Goal: Task Accomplishment & Management: Complete application form

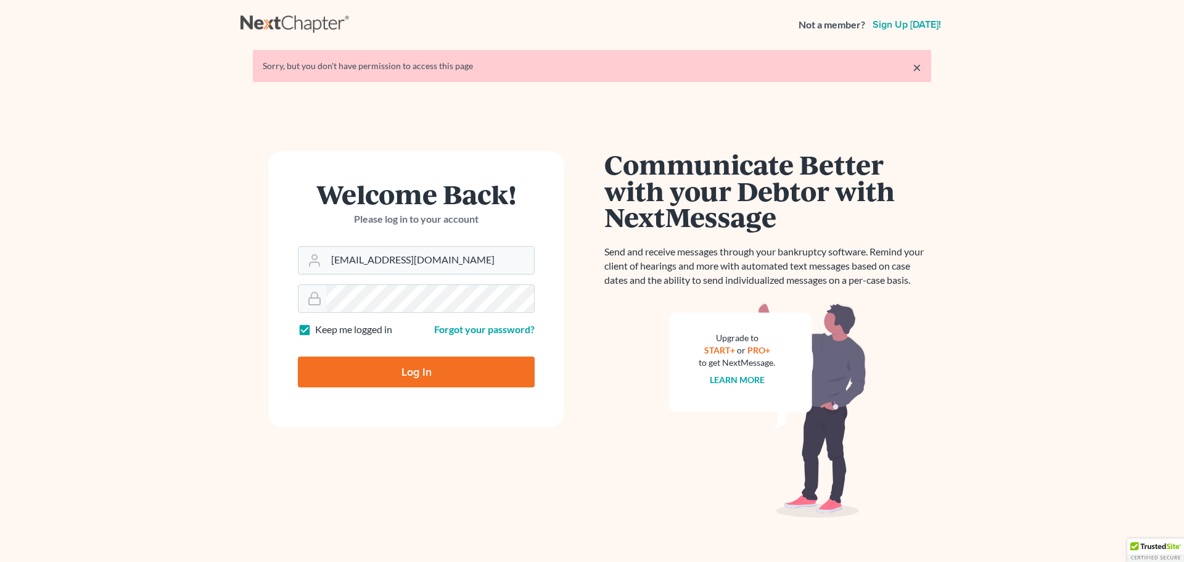
click at [418, 376] on input "Log In" at bounding box center [416, 372] width 237 height 31
type input "Thinking..."
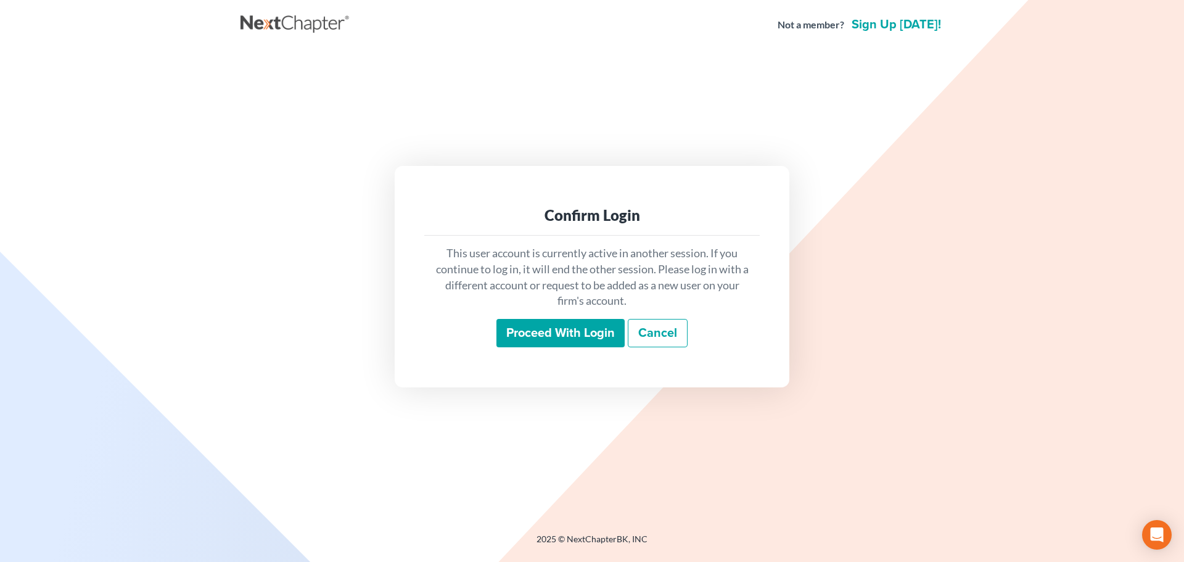
click at [568, 328] on input "Proceed with login" at bounding box center [561, 333] width 128 height 28
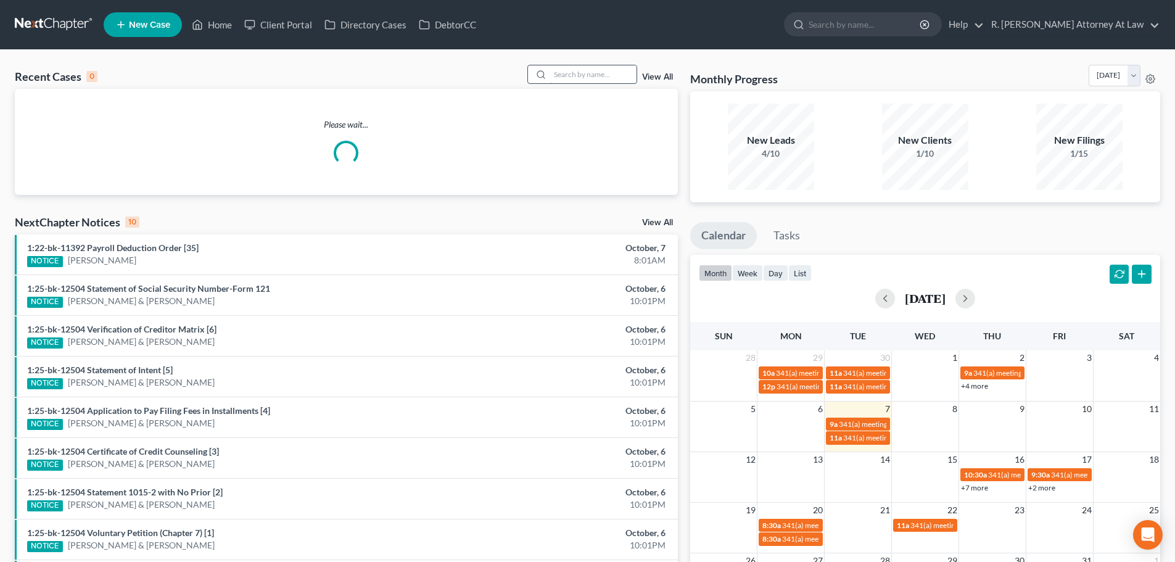
click at [574, 73] on input "search" at bounding box center [593, 74] width 86 height 18
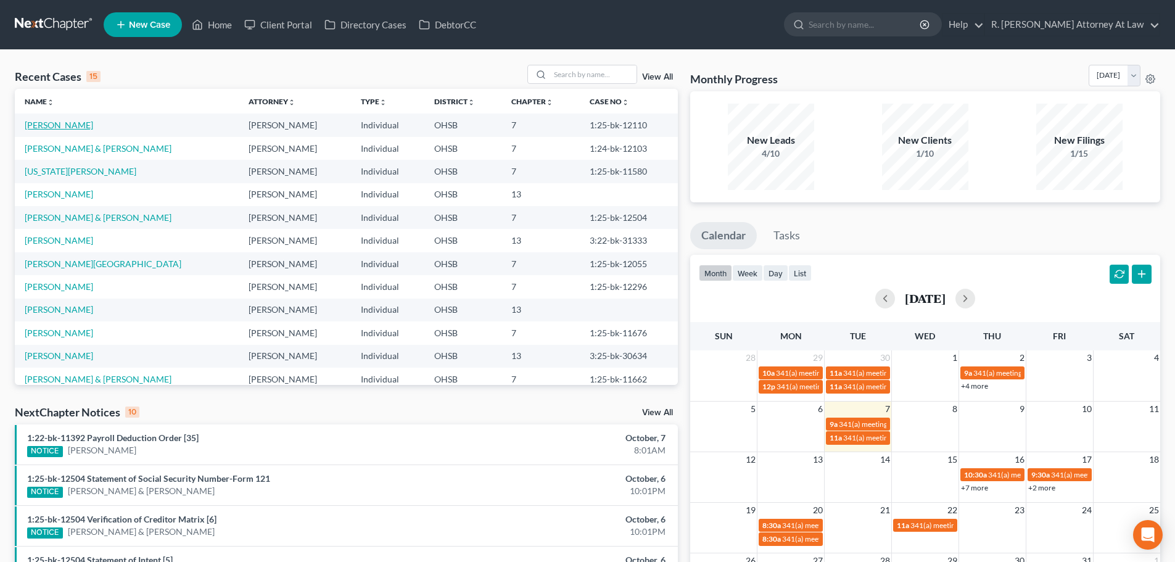
click at [53, 123] on link "Richardson, Maurice" at bounding box center [59, 125] width 68 height 10
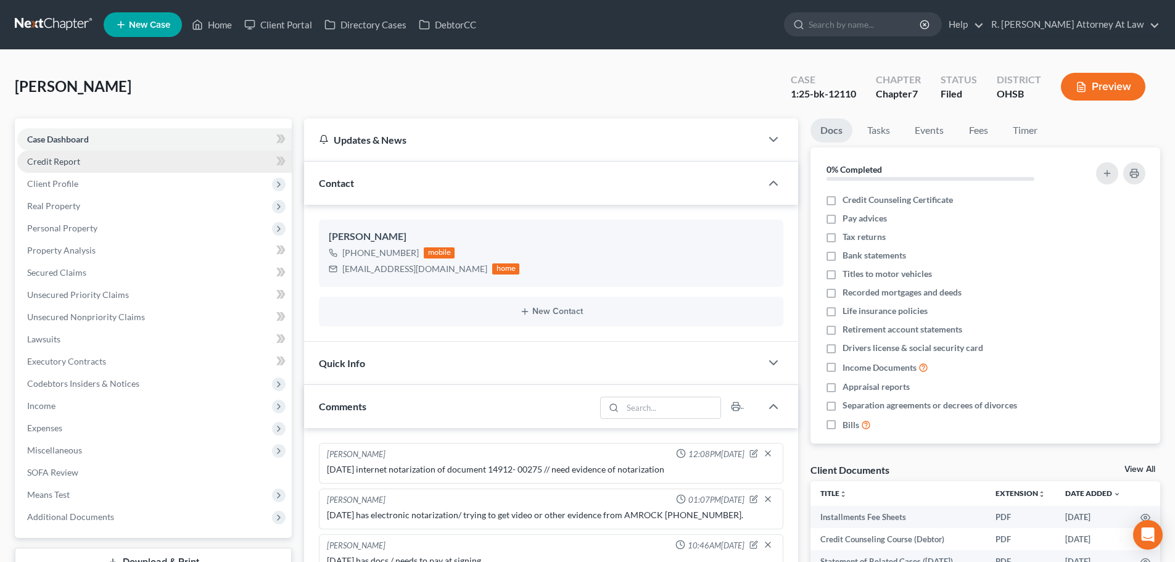
scroll to position [600, 0]
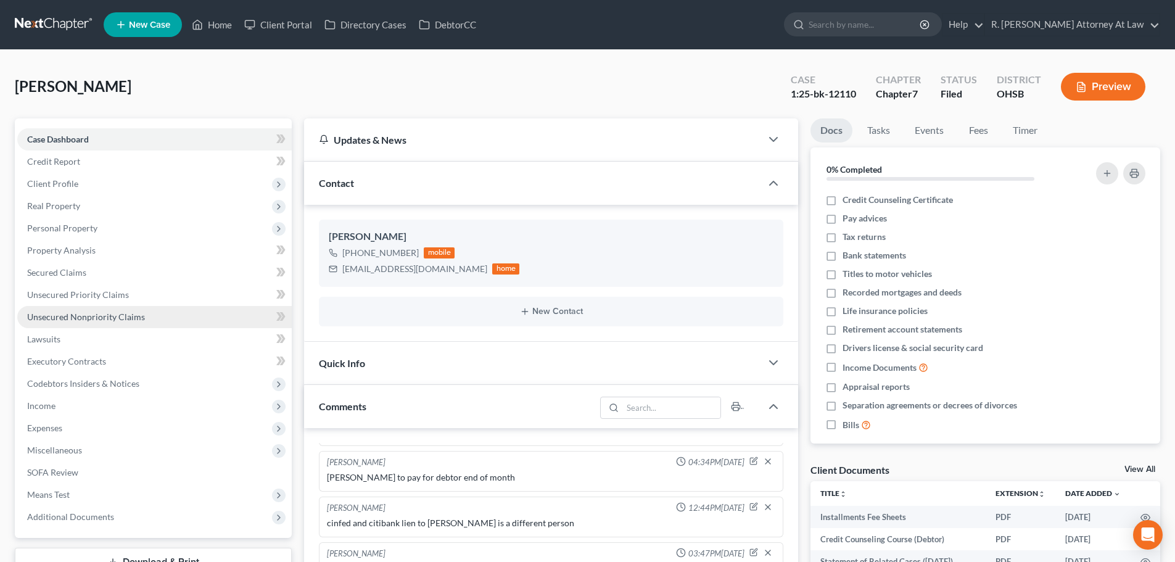
click at [58, 316] on span "Unsecured Nonpriority Claims" at bounding box center [86, 316] width 118 height 10
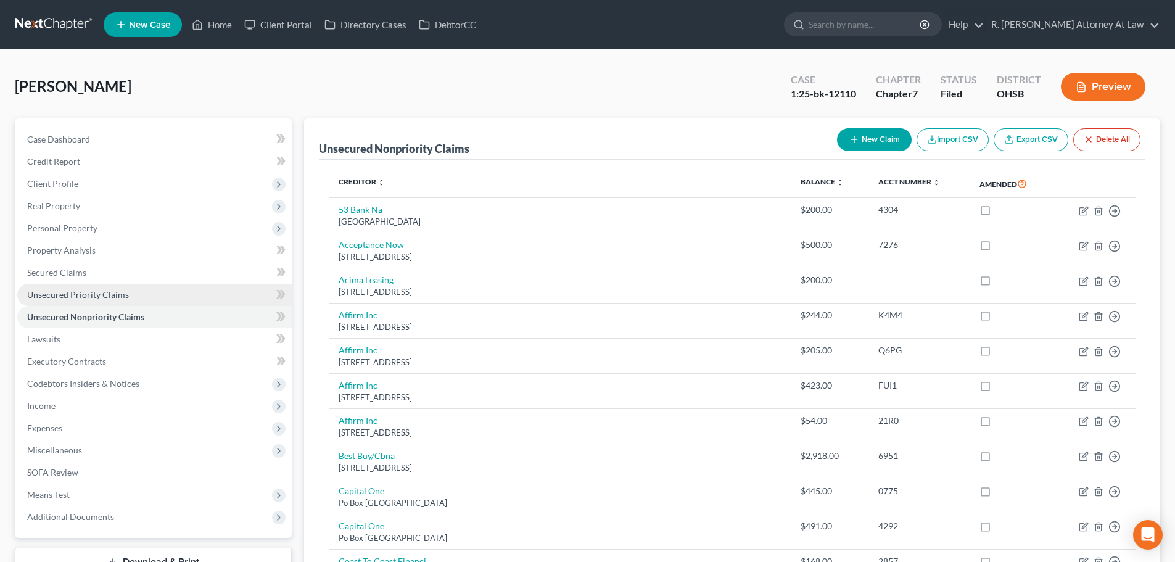
click at [51, 296] on span "Unsecured Priority Claims" at bounding box center [78, 294] width 102 height 10
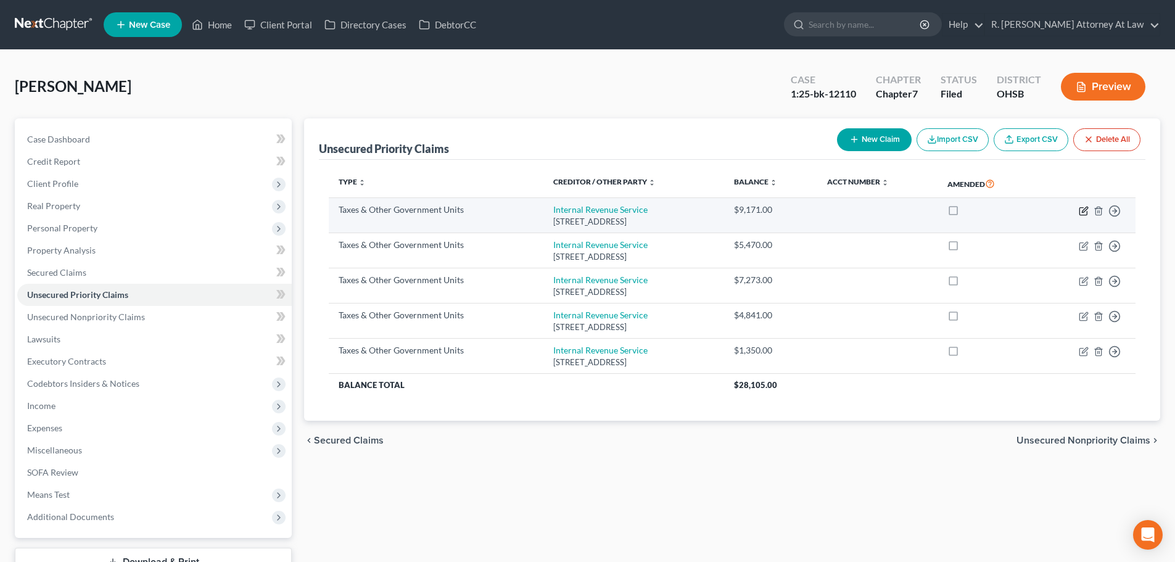
click at [1083, 208] on icon "button" at bounding box center [1084, 211] width 10 height 10
select select "0"
select select "39"
select select "0"
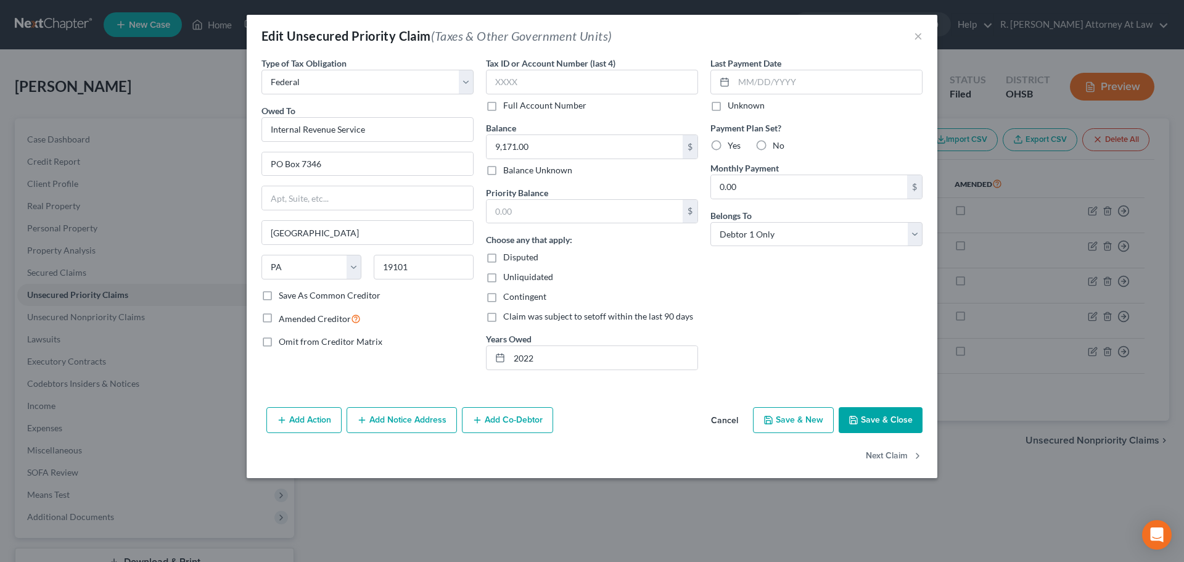
click at [880, 422] on button "Save & Close" at bounding box center [881, 420] width 84 height 26
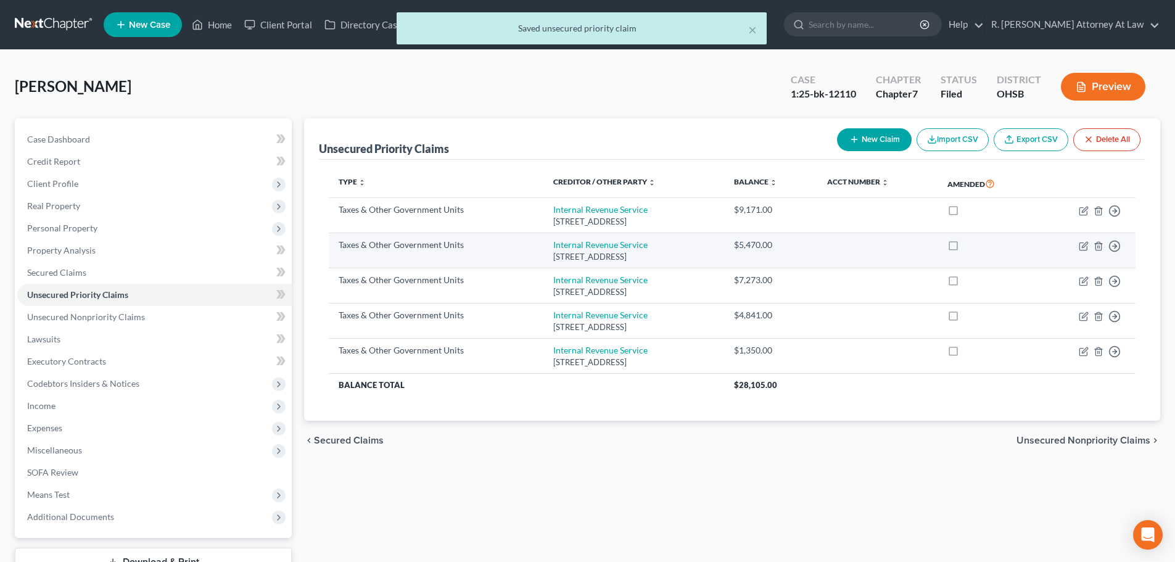
click at [1078, 244] on td "Move to D Move to F Move to G Move to Notice Only" at bounding box center [1086, 250] width 99 height 35
click at [1086, 244] on icon "button" at bounding box center [1085, 245] width 6 height 6
select select "0"
select select "39"
select select "0"
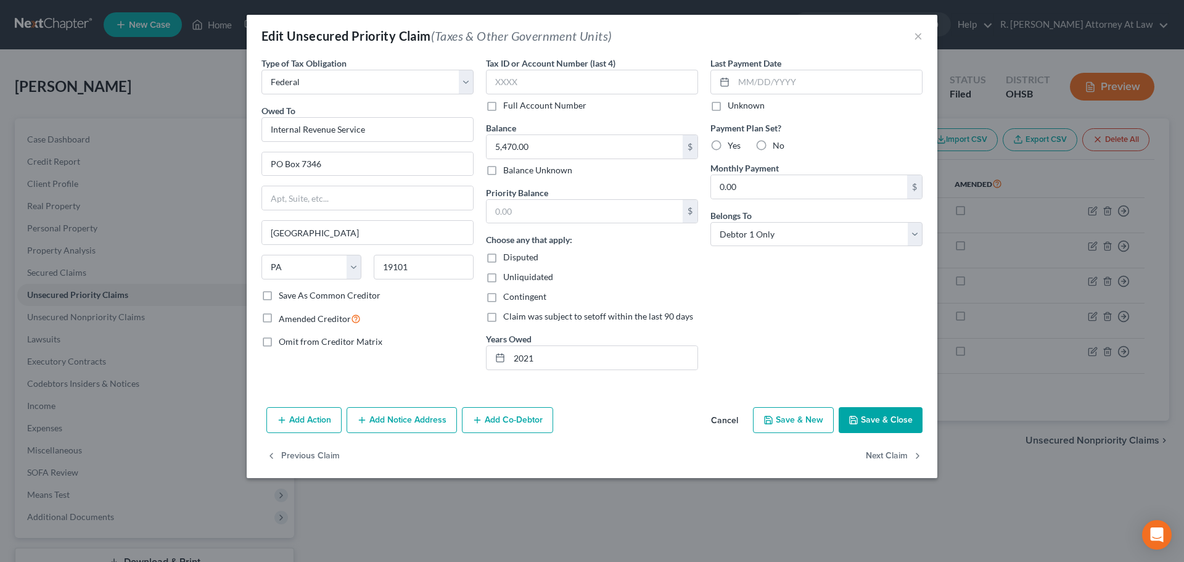
click at [883, 419] on button "Save & Close" at bounding box center [881, 420] width 84 height 26
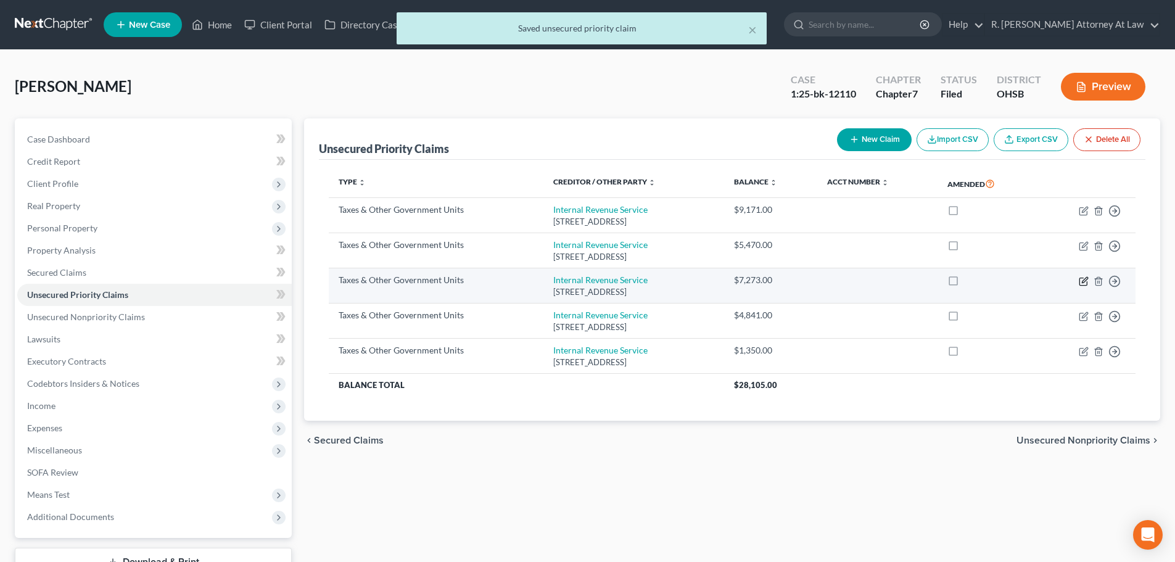
click at [1084, 281] on icon "button" at bounding box center [1084, 281] width 10 height 10
select select "0"
select select "39"
select select "0"
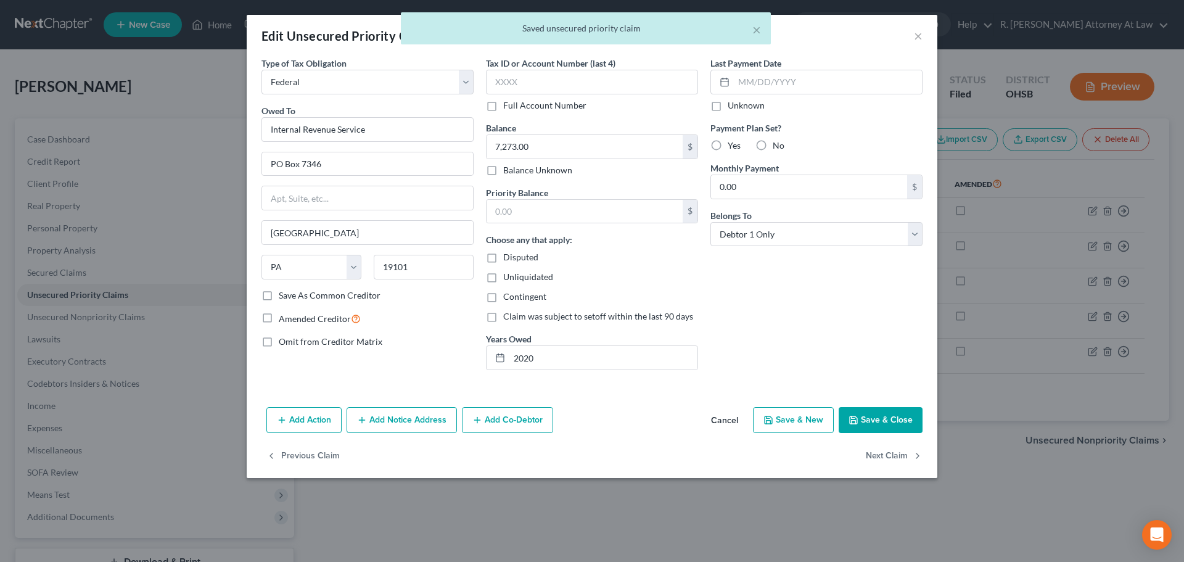
click at [853, 416] on icon "button" at bounding box center [854, 420] width 10 height 10
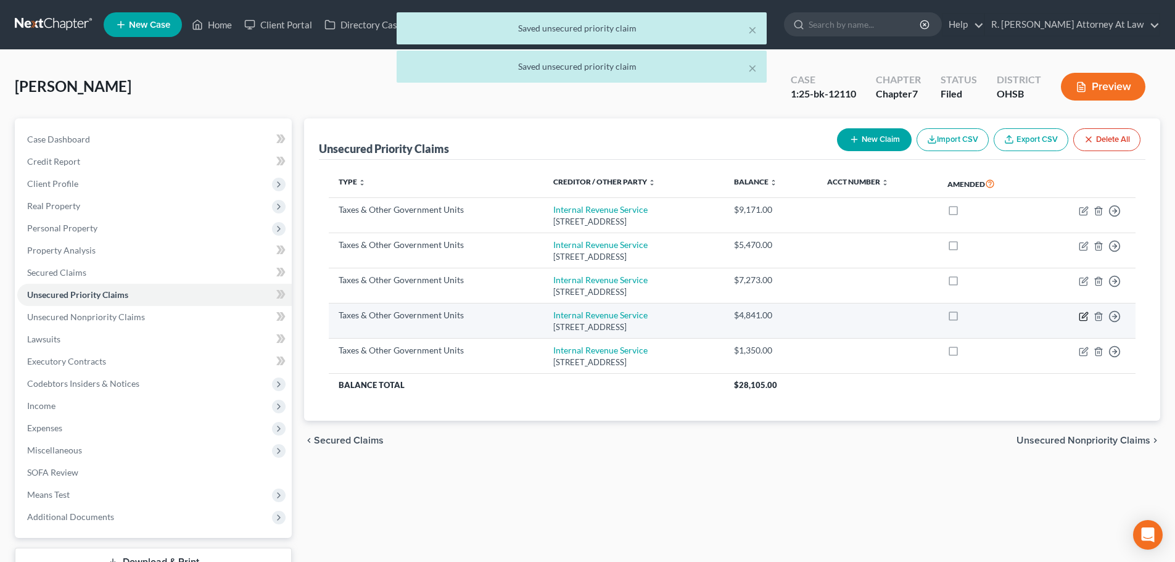
click at [1082, 315] on icon "button" at bounding box center [1084, 316] width 10 height 10
select select "0"
select select "39"
select select "0"
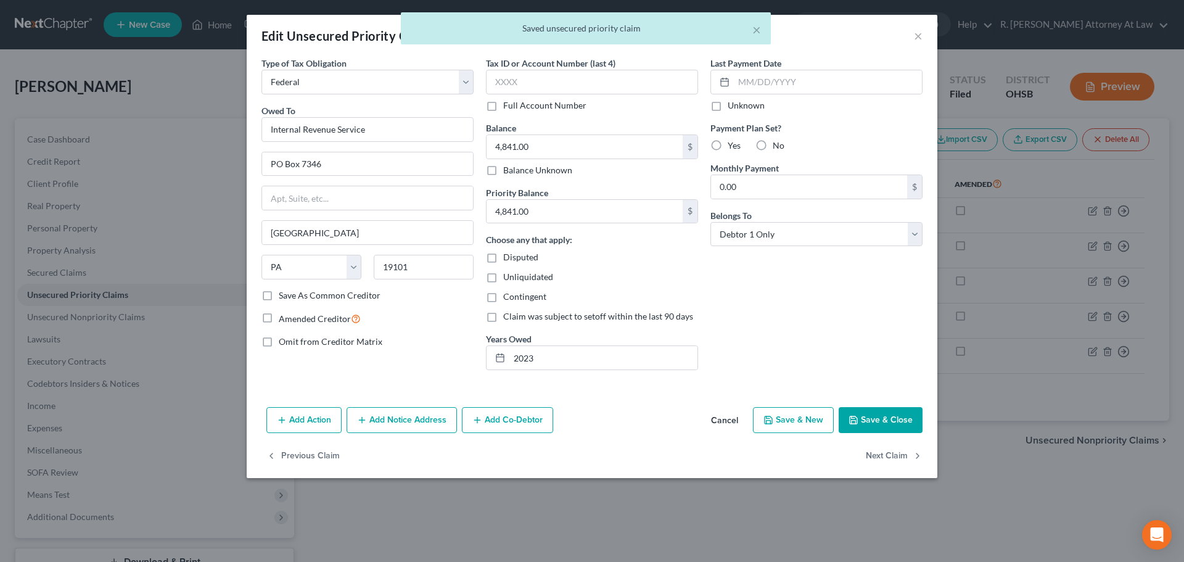
click at [864, 417] on button "Save & Close" at bounding box center [881, 420] width 84 height 26
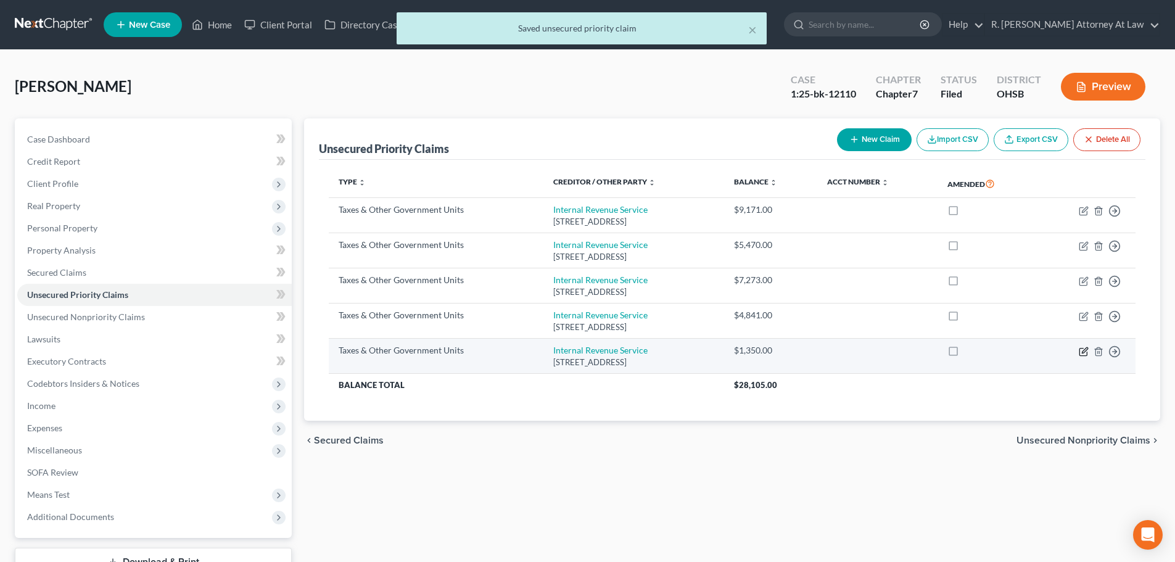
click at [1083, 353] on icon "button" at bounding box center [1085, 350] width 6 height 6
select select "0"
select select "39"
select select "0"
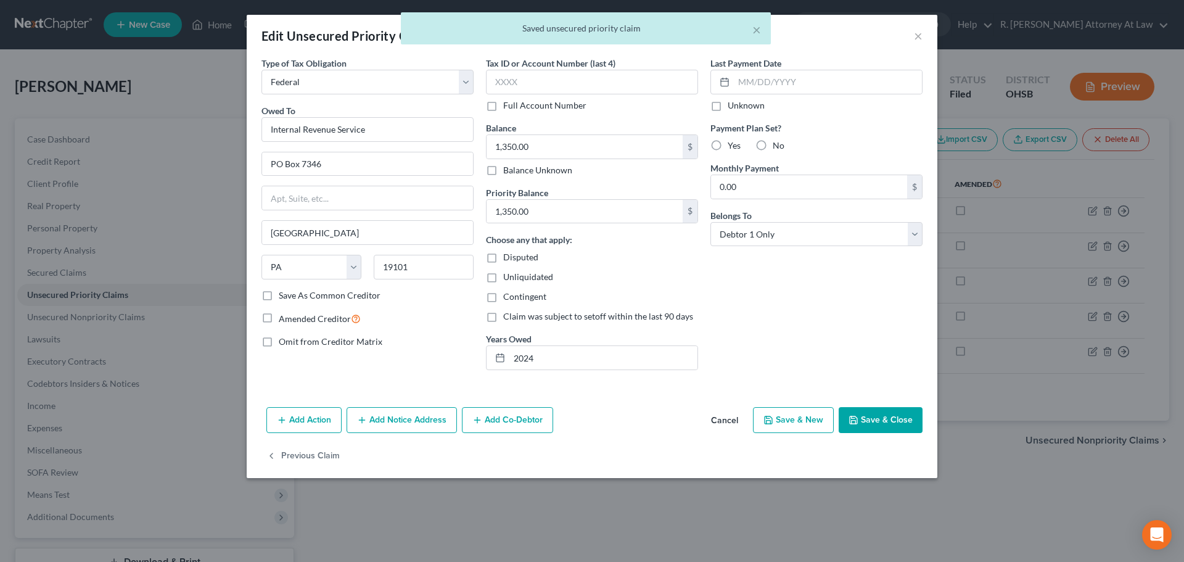
click at [859, 422] on icon "button" at bounding box center [854, 420] width 10 height 10
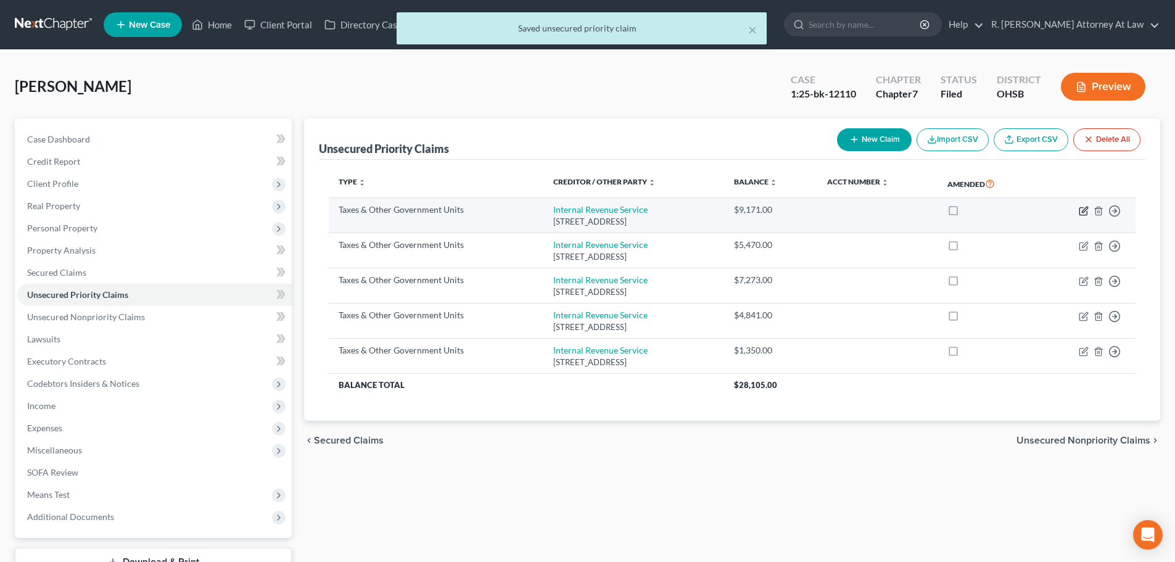
click at [1087, 210] on icon "button" at bounding box center [1084, 211] width 10 height 10
select select "0"
select select "39"
select select "0"
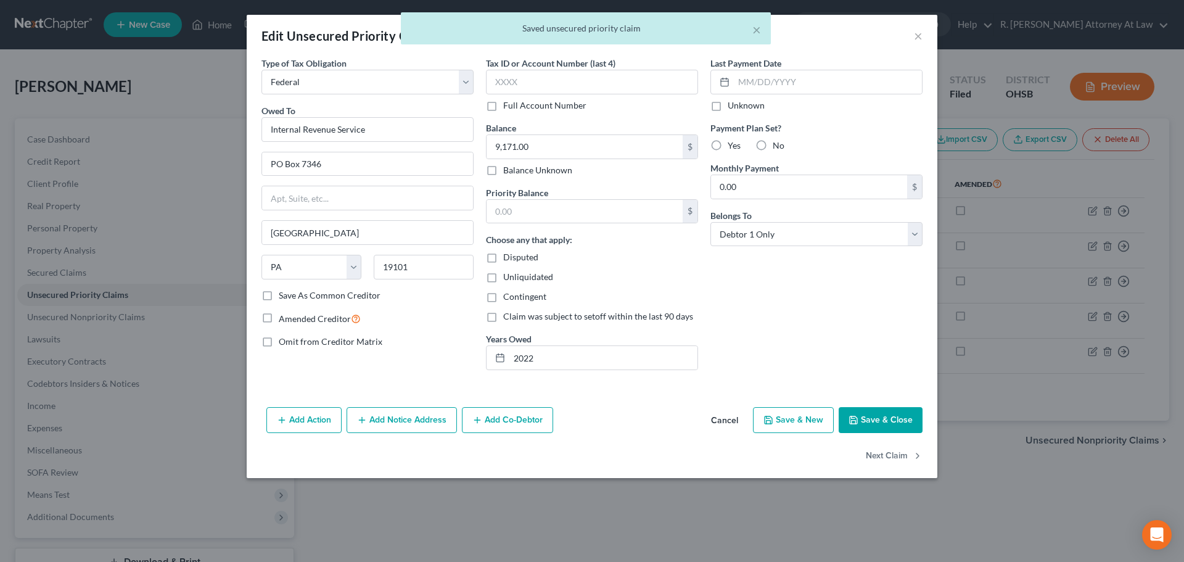
drag, startPoint x: 868, startPoint y: 419, endPoint x: 881, endPoint y: 416, distance: 13.9
click at [868, 419] on button "Save & Close" at bounding box center [881, 420] width 84 height 26
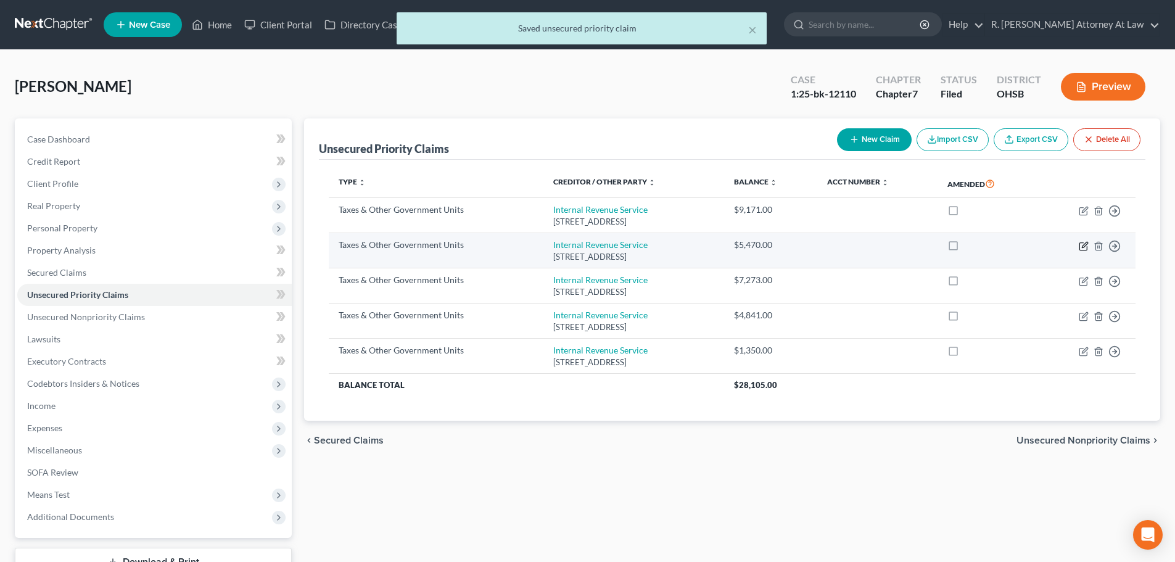
click at [1085, 248] on icon "button" at bounding box center [1084, 246] width 10 height 10
select select "0"
select select "39"
select select "0"
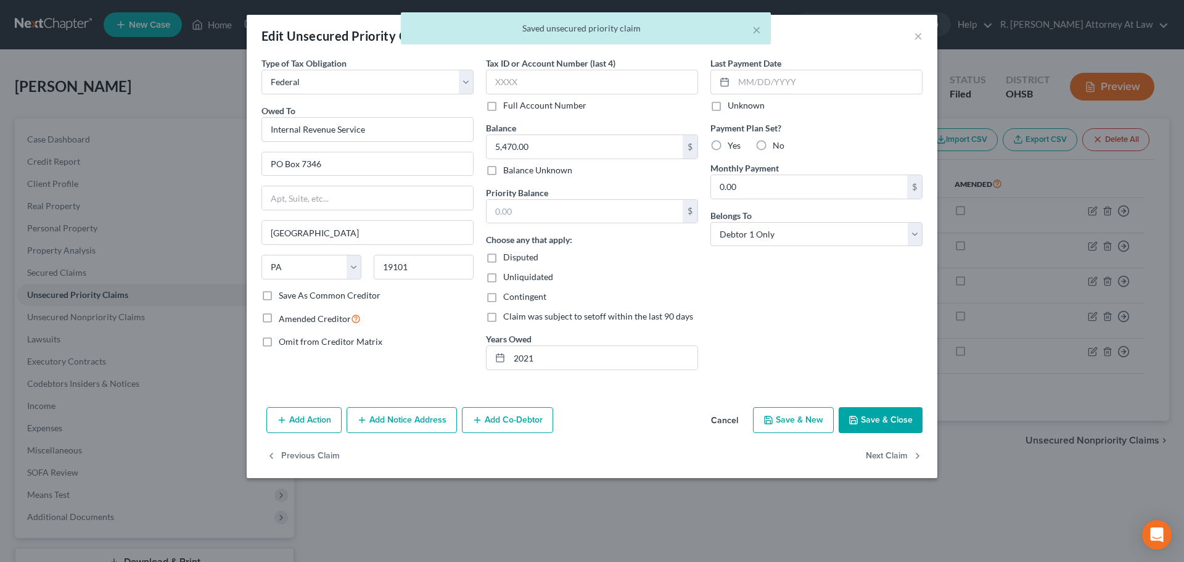
drag, startPoint x: 874, startPoint y: 413, endPoint x: 886, endPoint y: 413, distance: 12.3
click at [881, 415] on button "Save & Close" at bounding box center [881, 420] width 84 height 26
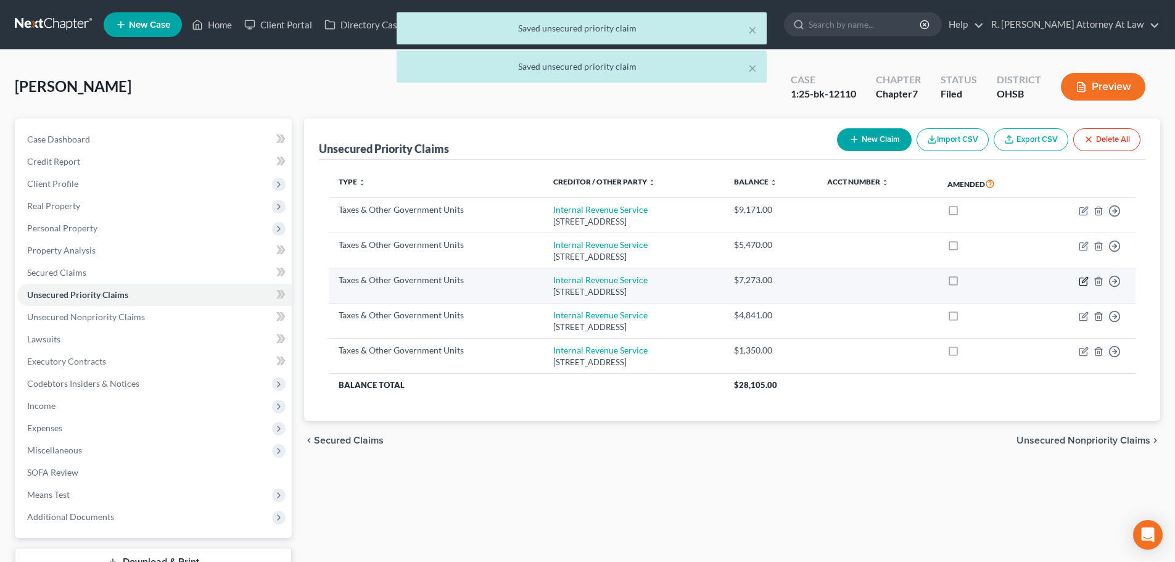
click at [1079, 278] on icon "button" at bounding box center [1082, 281] width 7 height 7
select select "0"
select select "39"
select select "0"
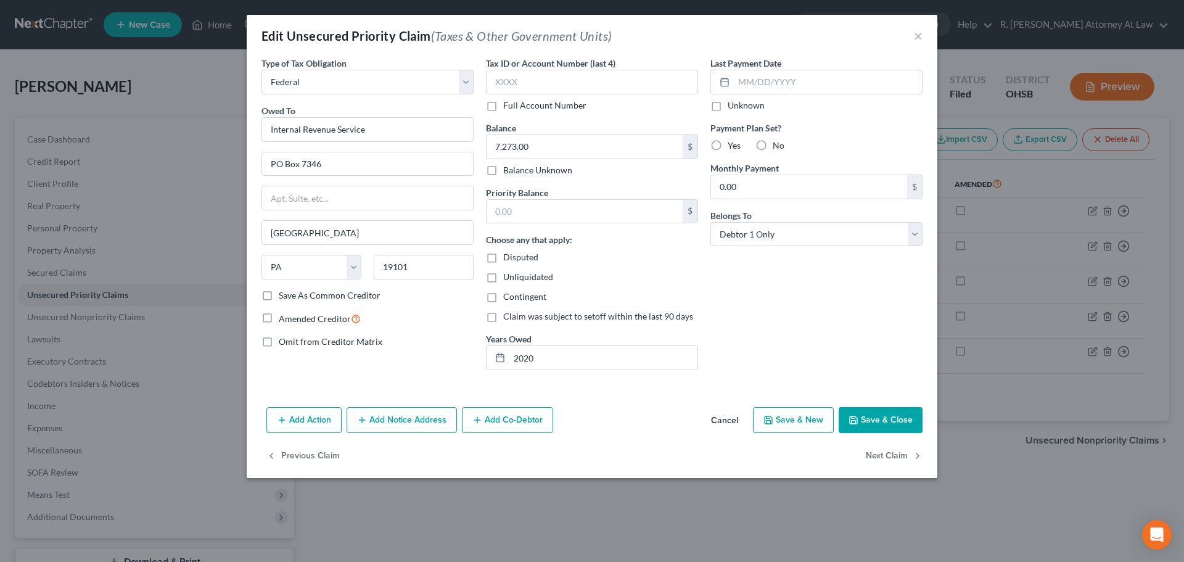
click at [883, 423] on button "Save & Close" at bounding box center [881, 420] width 84 height 26
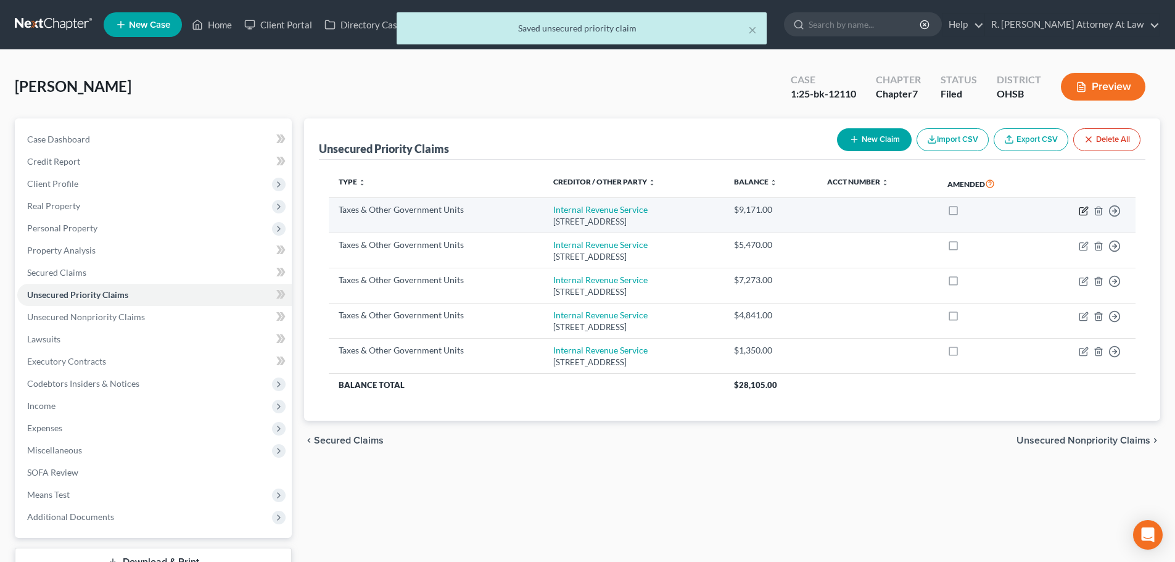
click at [1086, 209] on icon "button" at bounding box center [1084, 211] width 10 height 10
select select "0"
select select "39"
select select "0"
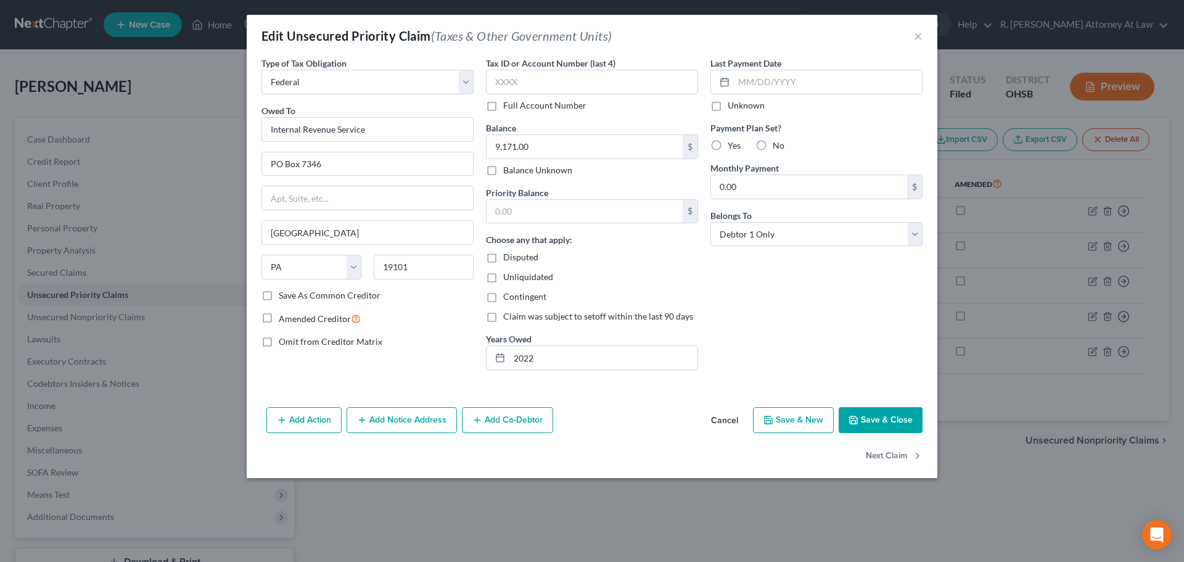
click at [881, 414] on button "Save & Close" at bounding box center [881, 420] width 84 height 26
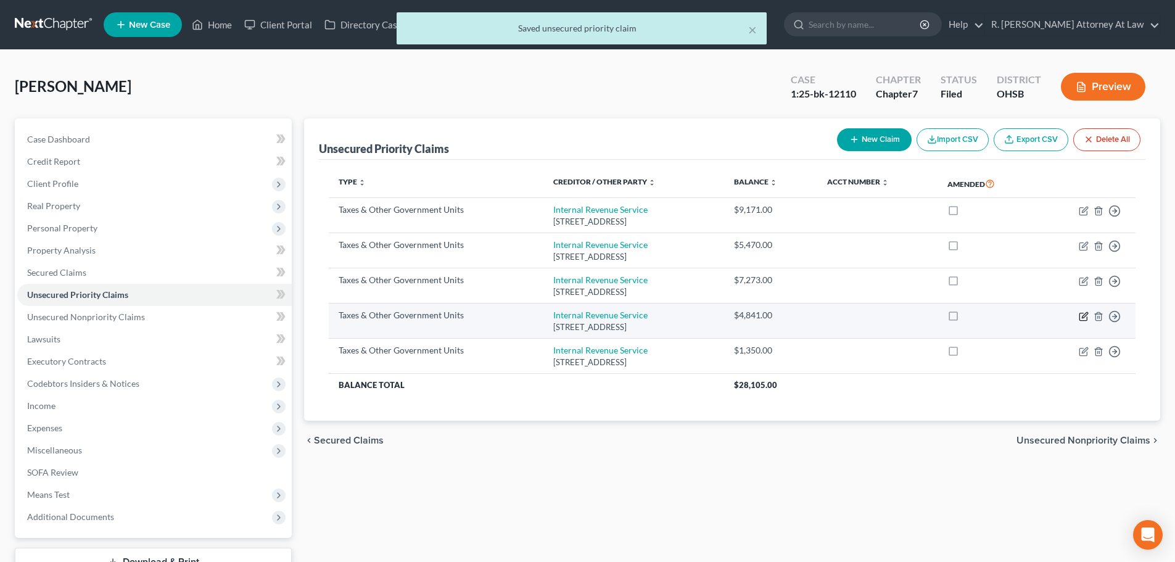
click at [1087, 313] on icon "button" at bounding box center [1084, 316] width 10 height 10
select select "0"
select select "39"
select select "0"
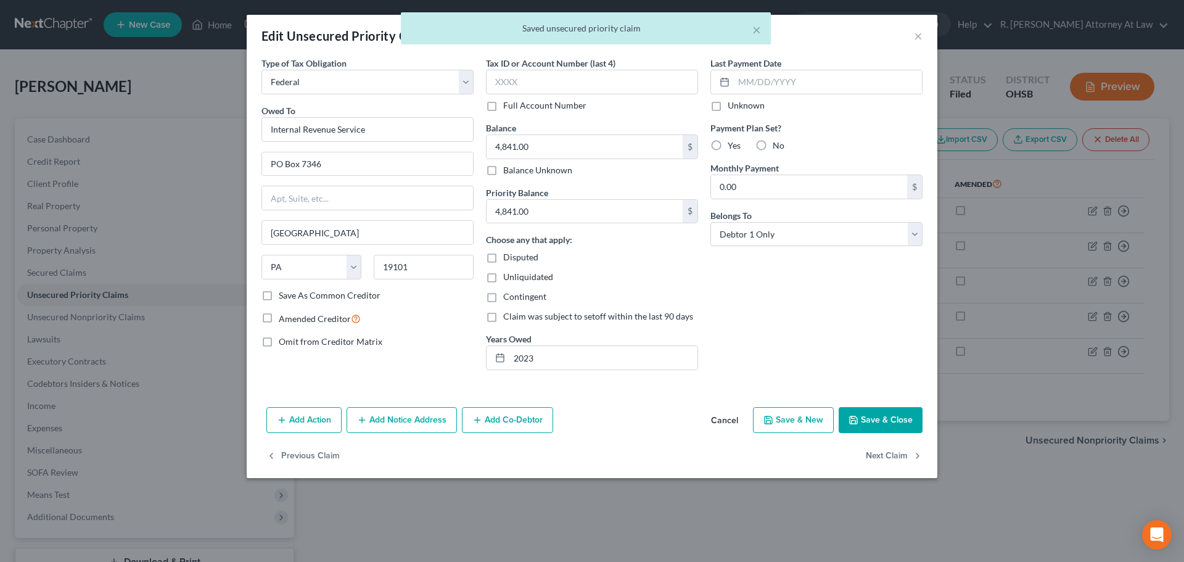
click at [877, 418] on button "Save & Close" at bounding box center [881, 420] width 84 height 26
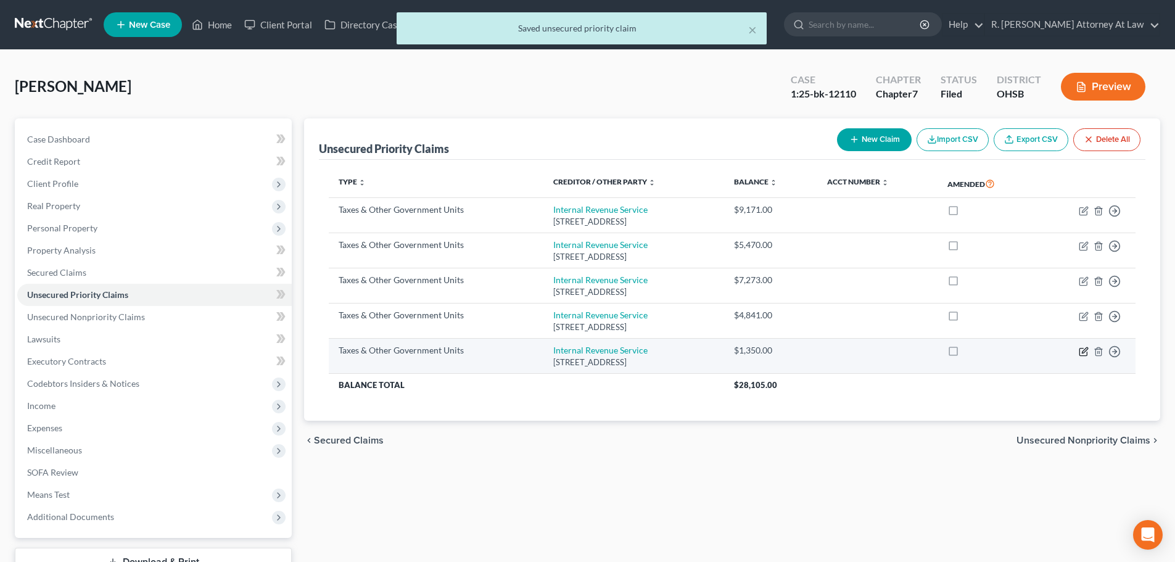
click at [1086, 349] on icon "button" at bounding box center [1084, 352] width 10 height 10
select select "0"
select select "39"
select select "0"
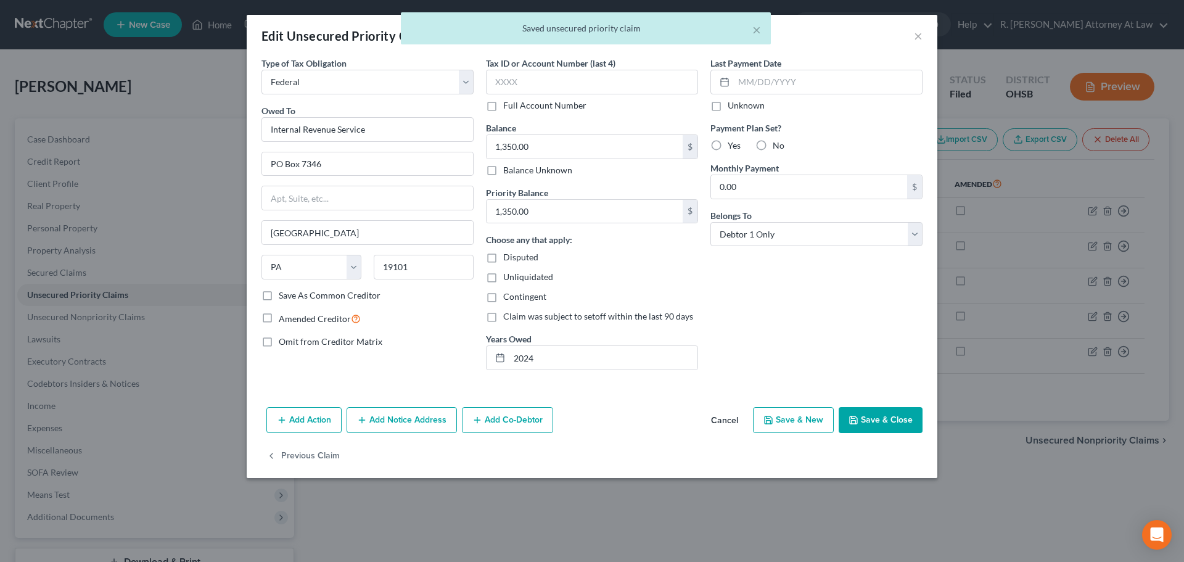
click at [886, 422] on button "Save & Close" at bounding box center [881, 420] width 84 height 26
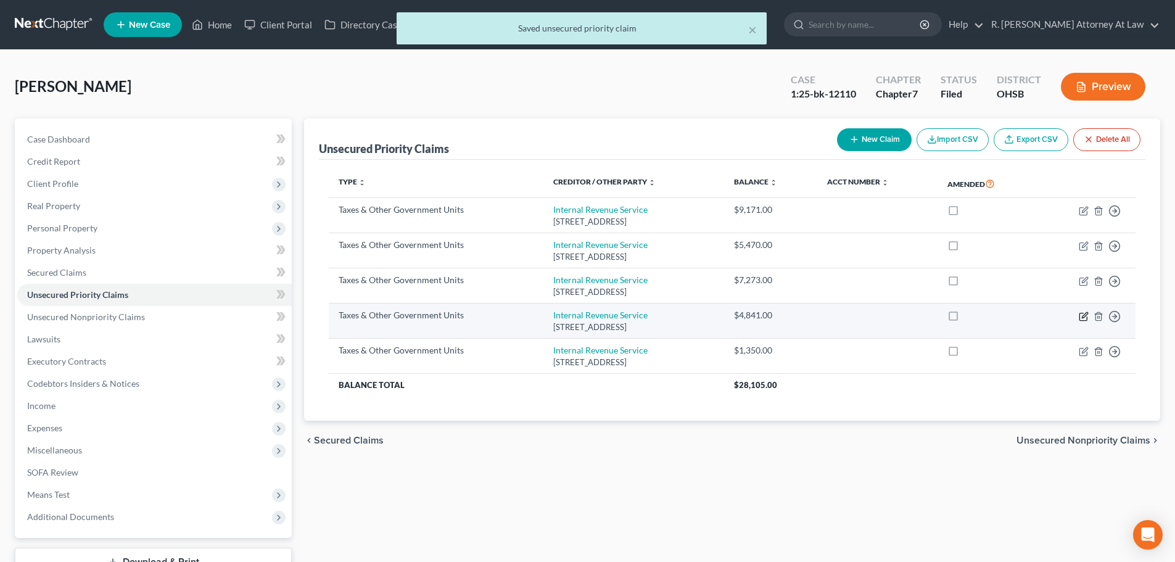
click at [1081, 317] on icon "button" at bounding box center [1084, 316] width 10 height 10
select select "0"
select select "39"
select select "0"
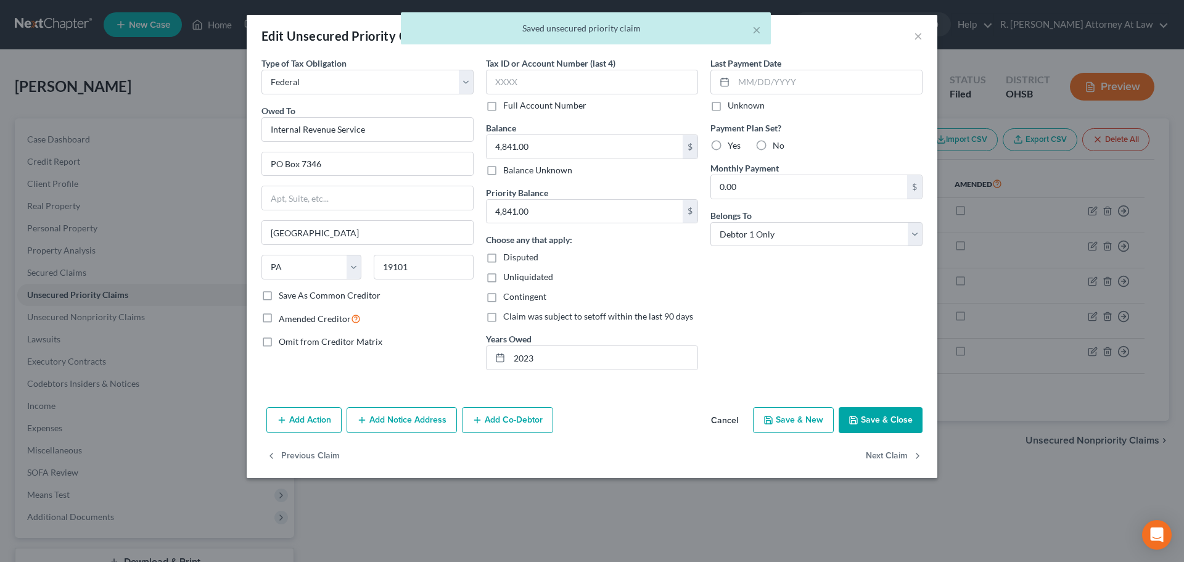
drag, startPoint x: 862, startPoint y: 422, endPoint x: 954, endPoint y: 364, distance: 108.7
click at [865, 420] on button "Save & Close" at bounding box center [881, 420] width 84 height 26
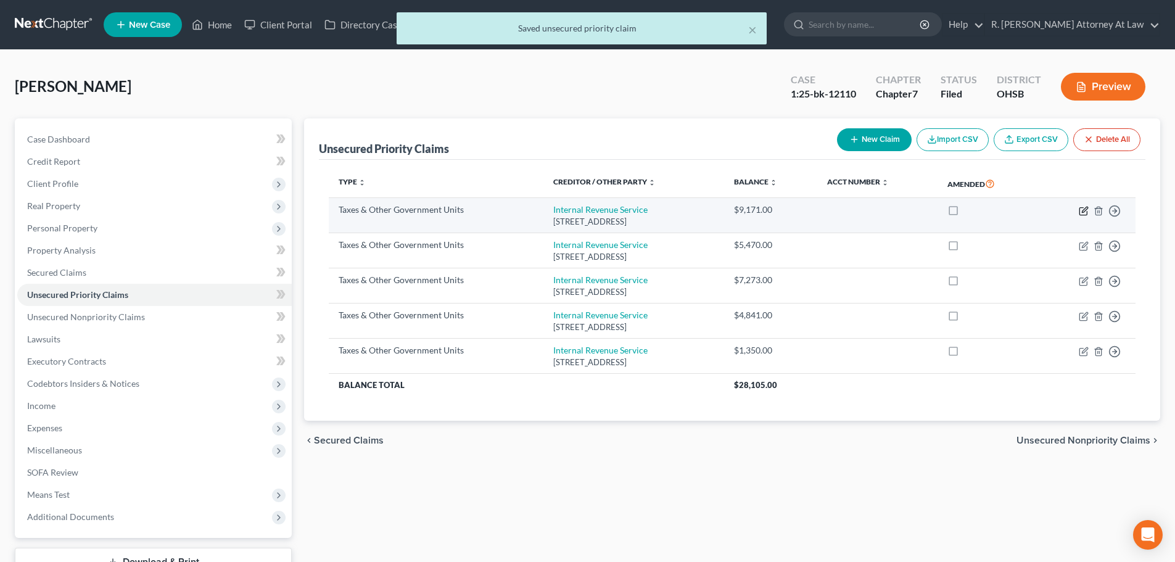
click at [1079, 210] on icon "button" at bounding box center [1082, 210] width 7 height 7
select select "0"
select select "39"
select select "0"
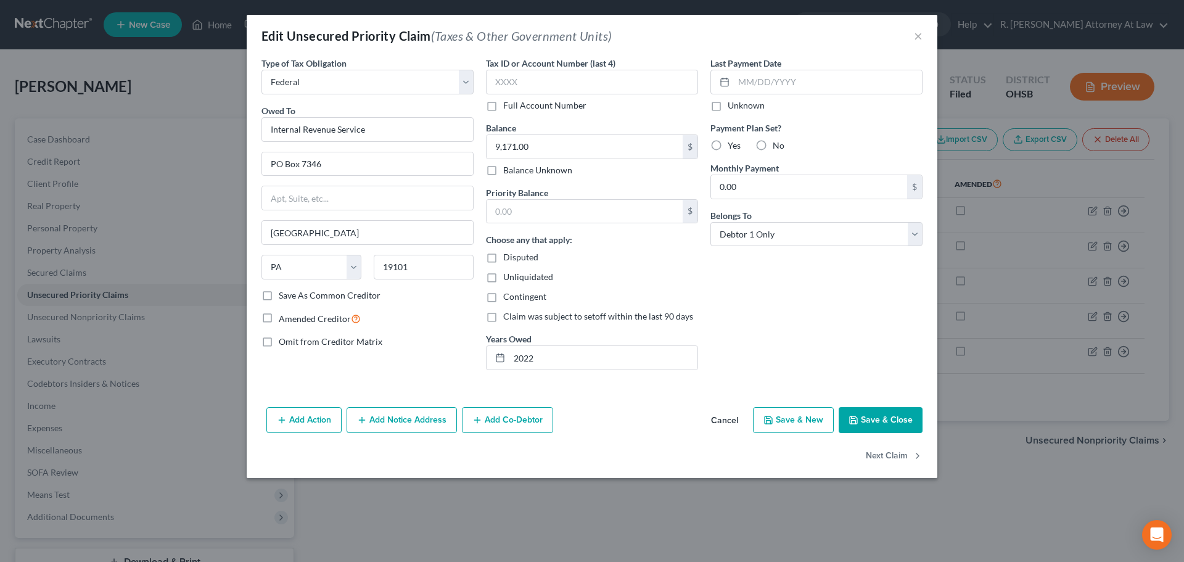
click at [873, 418] on button "Save & Close" at bounding box center [881, 420] width 84 height 26
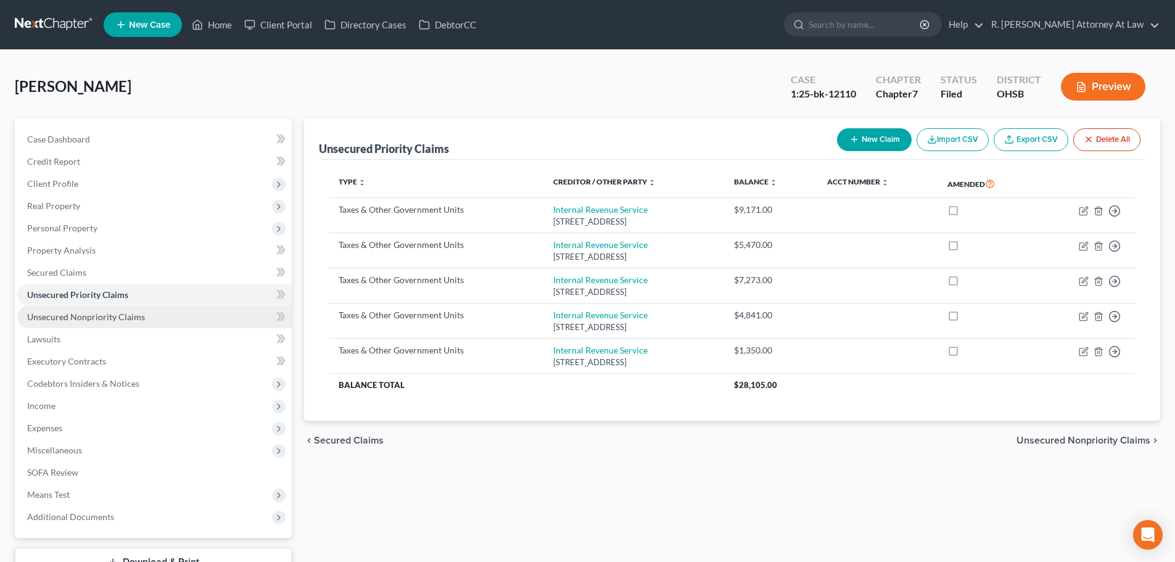
click at [59, 318] on span "Unsecured Nonpriority Claims" at bounding box center [86, 316] width 118 height 10
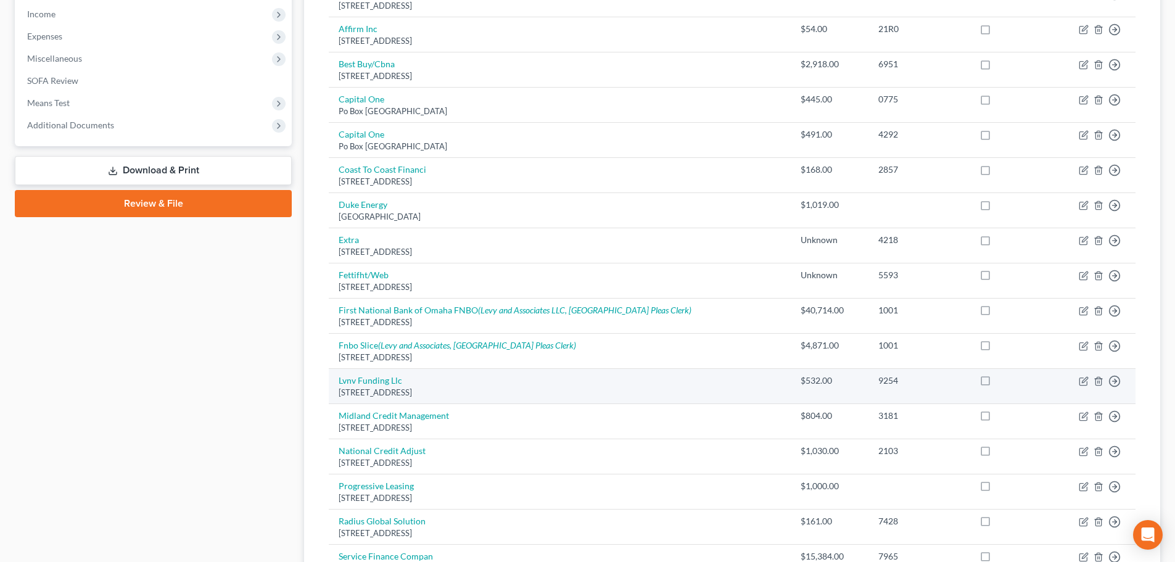
scroll to position [370, 0]
